Goal: Find specific page/section: Find specific page/section

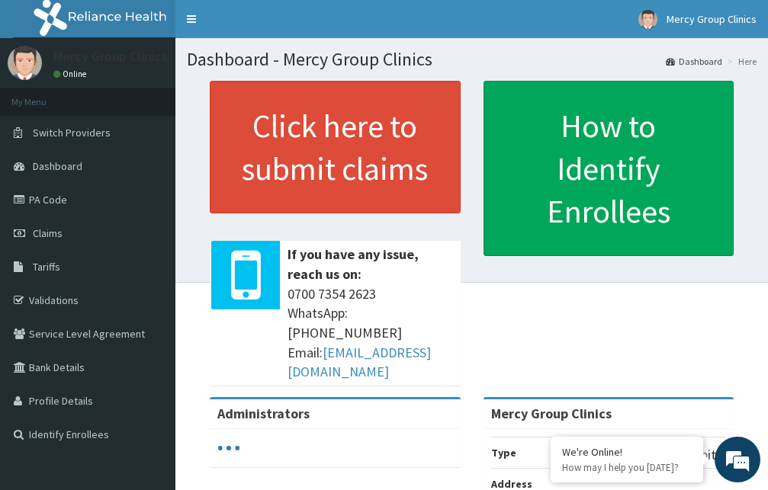
click at [48, 194] on link "PA Code" at bounding box center [87, 200] width 175 height 34
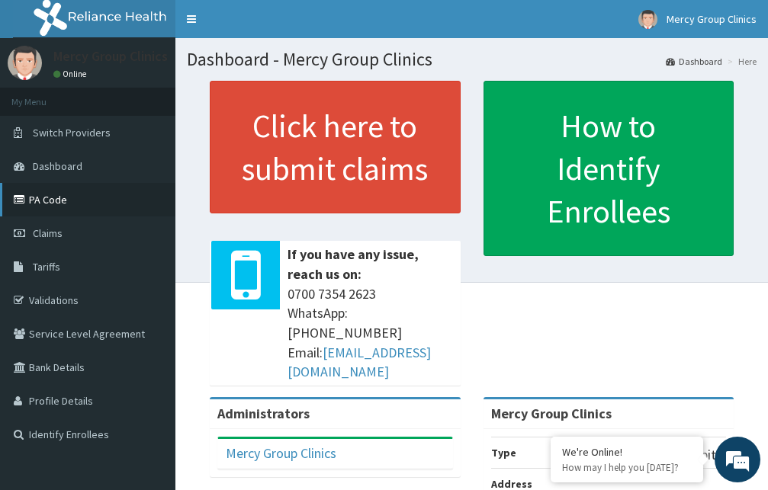
click at [64, 190] on link "PA Code" at bounding box center [87, 200] width 175 height 34
click at [24, 207] on link "PA Code" at bounding box center [87, 200] width 175 height 34
click at [24, 188] on link "PA Code" at bounding box center [87, 200] width 175 height 34
